Goal: Transaction & Acquisition: Purchase product/service

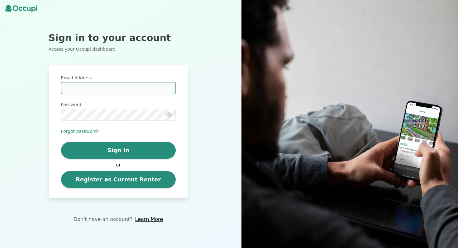
click at [146, 86] on input "Email Address" at bounding box center [118, 88] width 115 height 12
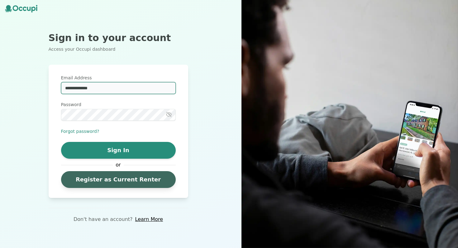
type input "**********"
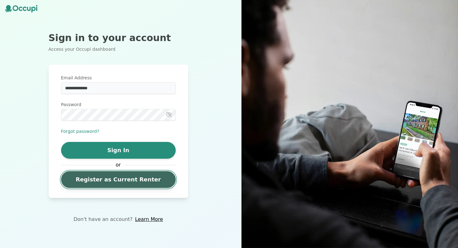
click at [128, 177] on link "Register as Current Renter" at bounding box center [118, 179] width 115 height 17
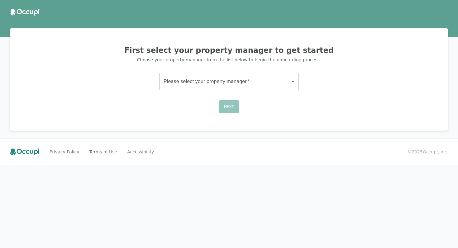
click at [219, 81] on body "First select your property manager to get started Choose your property manager …" at bounding box center [229, 124] width 458 height 248
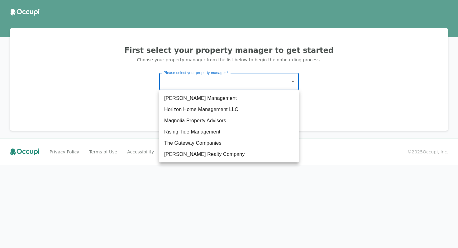
click at [209, 140] on li "The Gateway Companies" at bounding box center [229, 143] width 140 height 11
type input "**********"
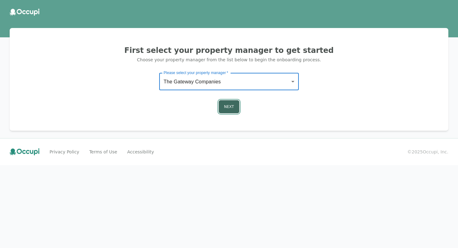
click at [228, 102] on button "Next" at bounding box center [229, 106] width 21 height 13
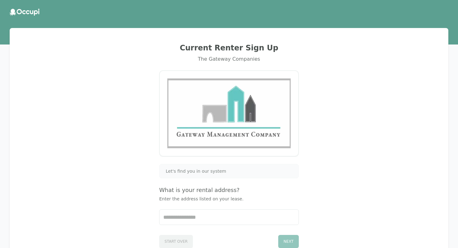
scroll to position [50, 0]
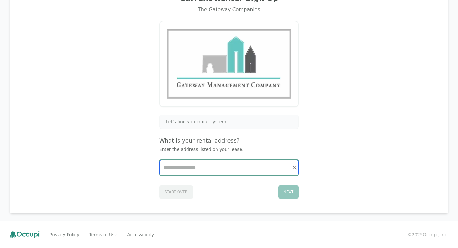
click at [206, 165] on input "Start typing..." at bounding box center [229, 168] width 139 height 15
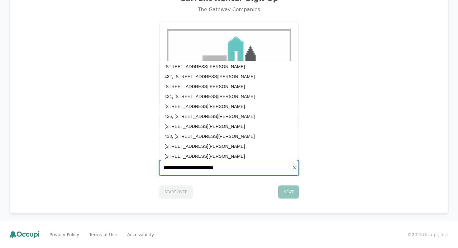
scroll to position [0, 0]
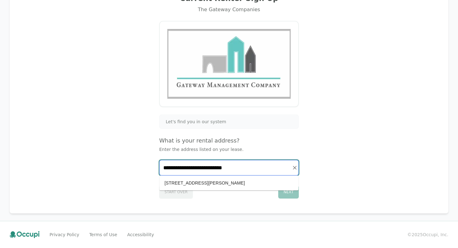
click at [236, 185] on li "[STREET_ADDRESS][PERSON_NAME]" at bounding box center [229, 183] width 139 height 10
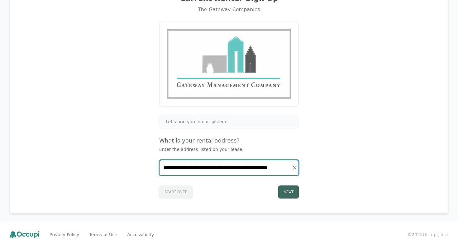
type input "**********"
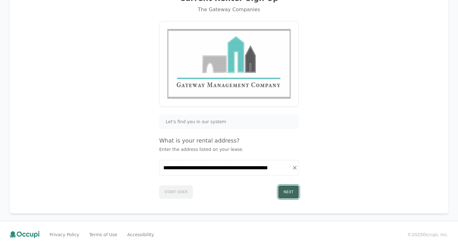
click at [287, 193] on button "Next" at bounding box center [288, 192] width 21 height 13
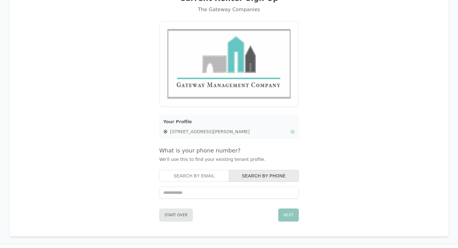
click at [217, 194] on input "tel" at bounding box center [229, 193] width 140 height 12
type input "**********"
click at [297, 216] on button "Next" at bounding box center [288, 215] width 21 height 13
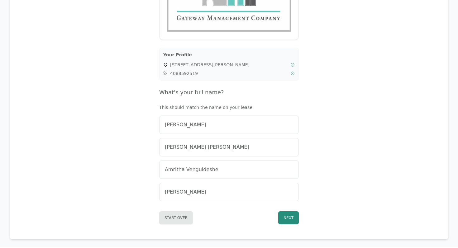
scroll to position [117, 0]
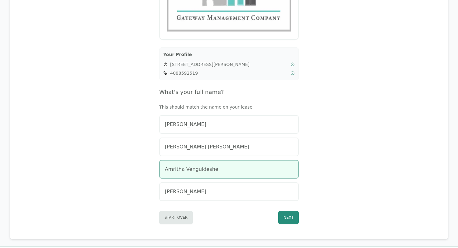
click at [284, 169] on div "Amritha Venguideshe" at bounding box center [229, 169] width 128 height 7
click at [292, 221] on button "Next" at bounding box center [288, 217] width 21 height 13
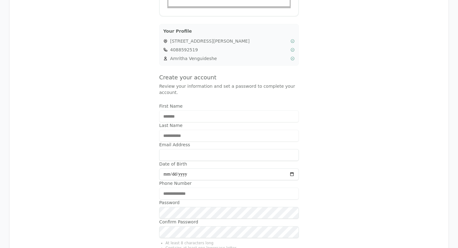
scroll to position [141, 0]
click at [245, 151] on input "Email Address" at bounding box center [229, 155] width 140 height 12
type input "**********"
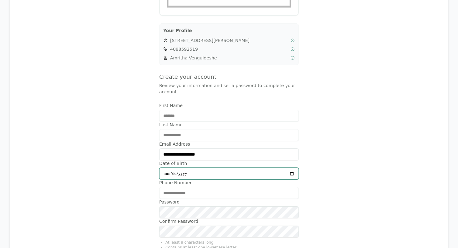
click at [291, 175] on input "Date of Birth" at bounding box center [229, 174] width 140 height 12
type input "**********"
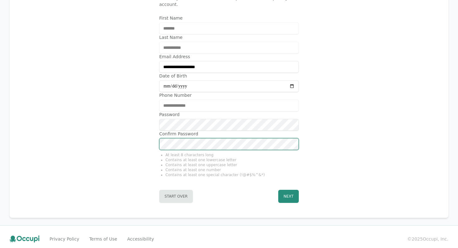
scroll to position [231, 0]
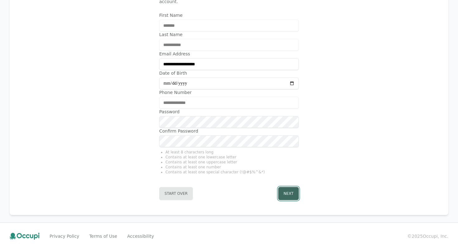
click at [293, 191] on button "Next" at bounding box center [288, 193] width 21 height 13
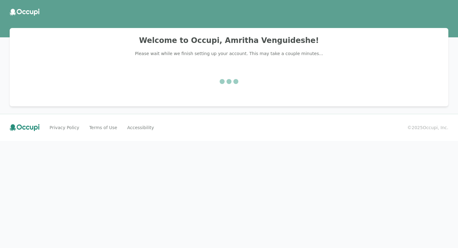
scroll to position [0, 0]
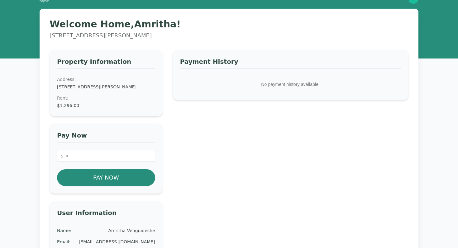
scroll to position [7, 0]
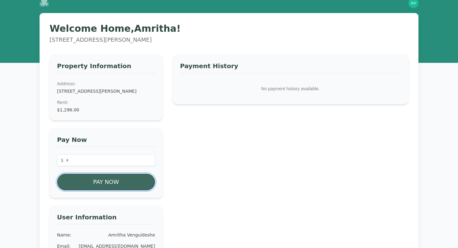
click at [128, 187] on button "Pay Now" at bounding box center [106, 182] width 98 height 17
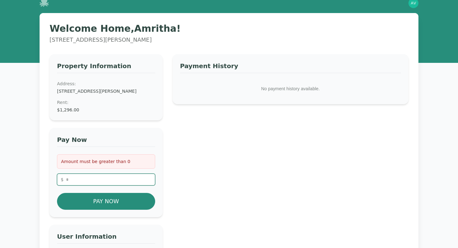
click at [125, 184] on input "number" at bounding box center [106, 180] width 98 height 12
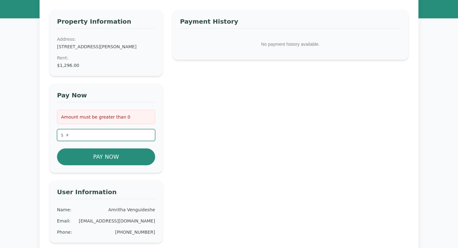
scroll to position [53, 0]
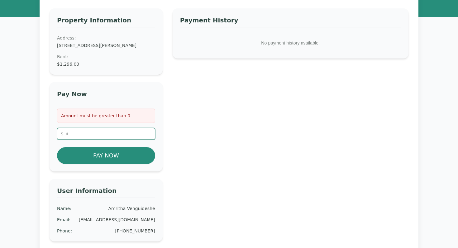
type input "*******"
click at [208, 142] on div "Payment History No payment history available." at bounding box center [291, 150] width 236 height 285
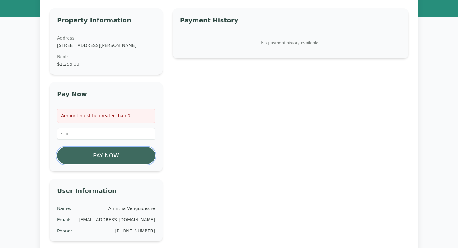
click at [132, 164] on button "Pay Now" at bounding box center [106, 155] width 98 height 17
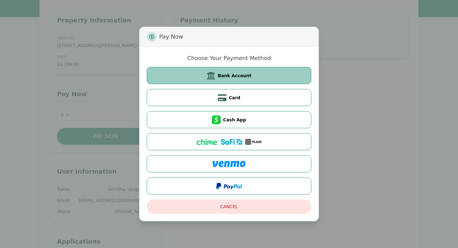
click at [214, 77] on icon at bounding box center [211, 75] width 9 height 9
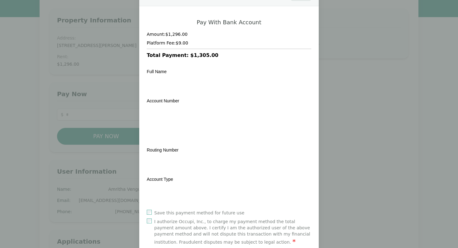
scroll to position [62, 0]
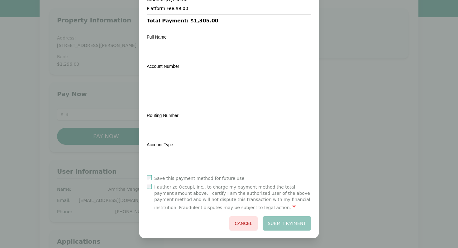
click at [253, 176] on div "Save this payment method for future use" at bounding box center [229, 179] width 165 height 6
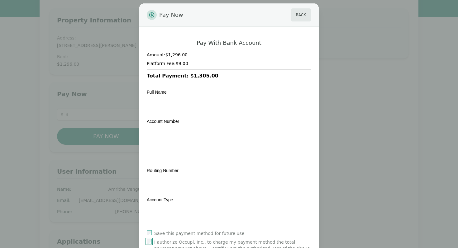
scroll to position [6, 0]
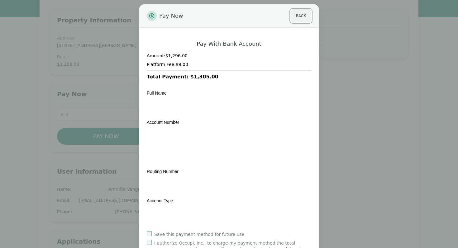
click at [303, 17] on button "Back" at bounding box center [301, 15] width 21 height 13
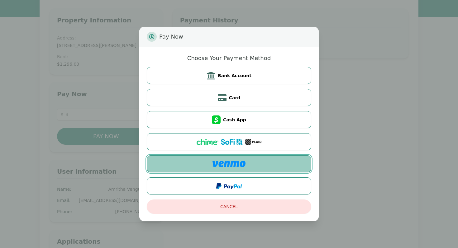
click at [245, 166] on img at bounding box center [229, 164] width 33 height 6
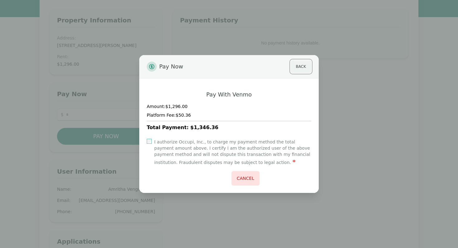
click at [299, 67] on button "Back" at bounding box center [301, 66] width 21 height 13
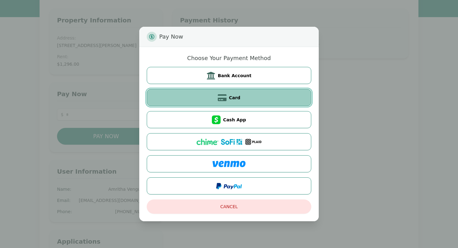
click at [276, 97] on button "Card" at bounding box center [229, 97] width 165 height 17
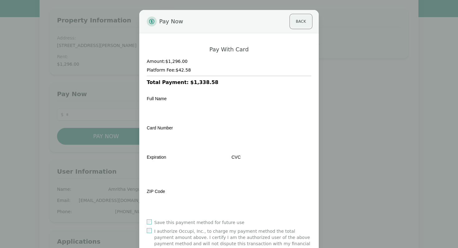
click at [302, 20] on button "Back" at bounding box center [301, 21] width 21 height 13
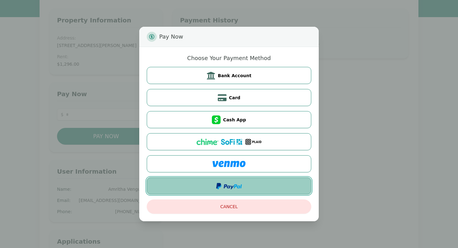
click at [252, 181] on button at bounding box center [229, 186] width 165 height 17
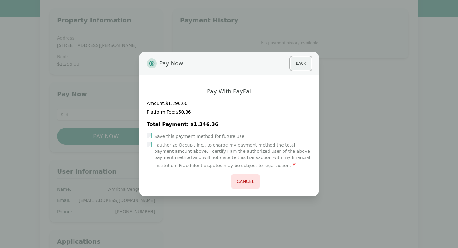
click at [299, 63] on button "Back" at bounding box center [301, 63] width 21 height 13
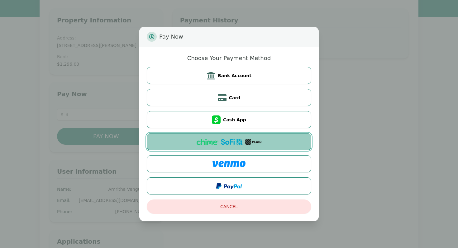
click at [179, 146] on button at bounding box center [229, 141] width 165 height 17
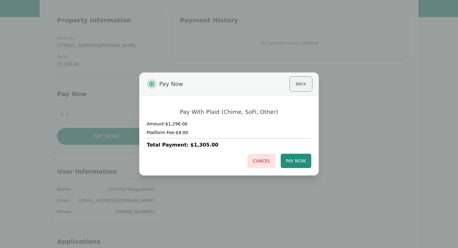
click at [300, 80] on button "Back" at bounding box center [301, 84] width 21 height 13
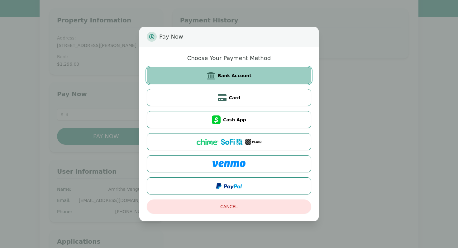
click at [277, 76] on button "Bank Account" at bounding box center [229, 75] width 165 height 17
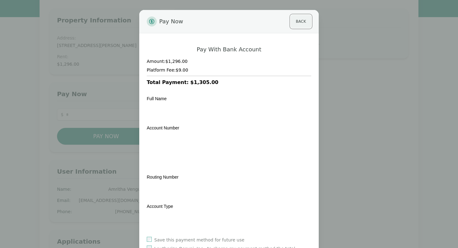
click at [302, 22] on button "Back" at bounding box center [301, 21] width 21 height 13
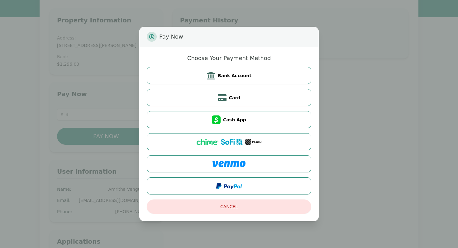
click at [354, 91] on div "Pay Now Choose Your Payment Method Bank Account Card Cash App Cancel" at bounding box center [229, 124] width 458 height 248
